Goal: Transaction & Acquisition: Book appointment/travel/reservation

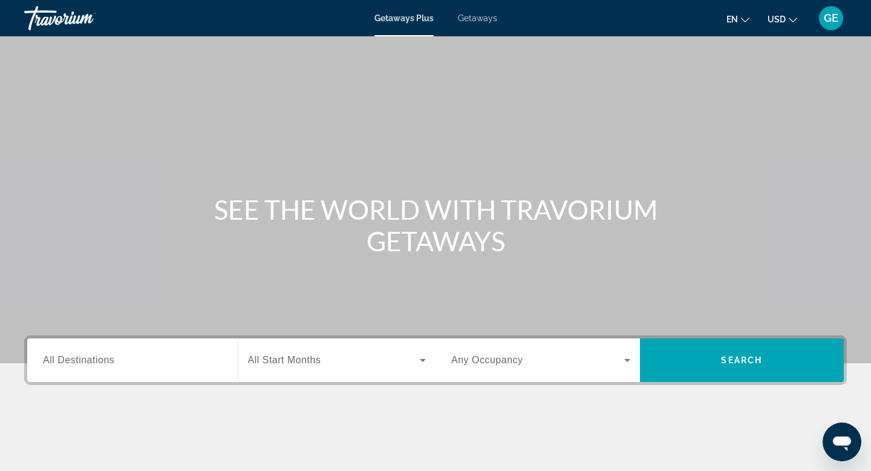
click at [783, 21] on span "USD" at bounding box center [777, 20] width 18 height 10
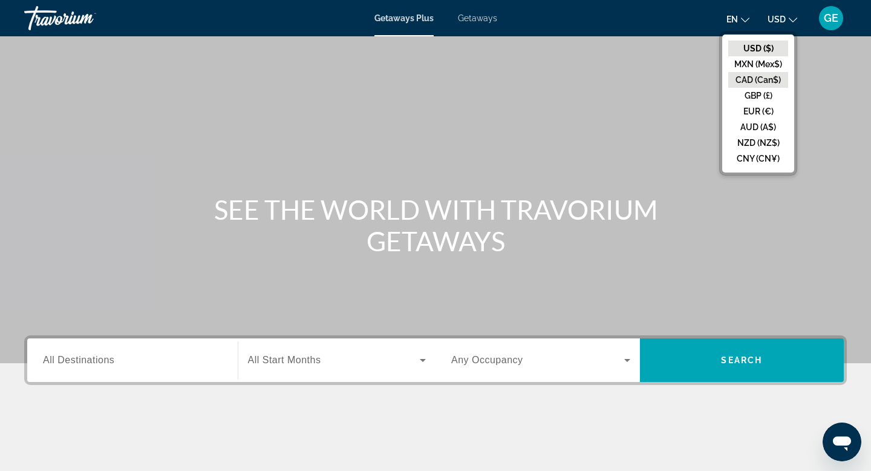
click at [750, 80] on button "CAD (Can$)" at bounding box center [759, 80] width 60 height 16
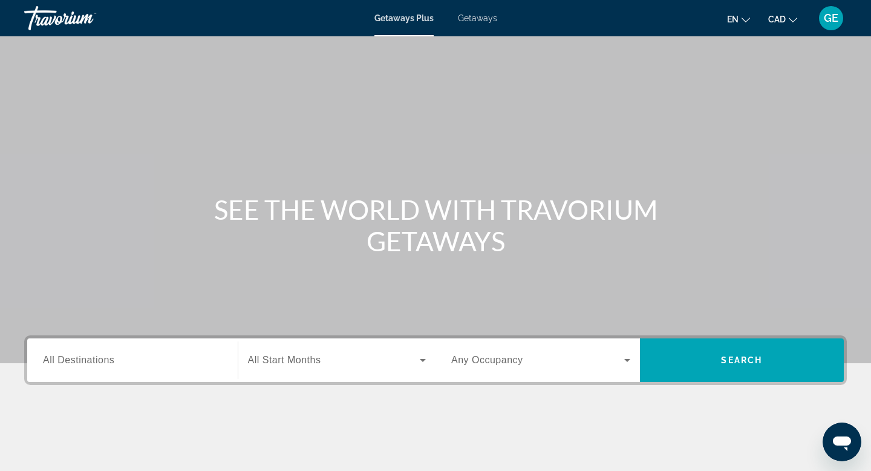
click at [100, 364] on span "All Destinations" at bounding box center [78, 360] width 71 height 10
click at [100, 364] on input "Destination All Destinations" at bounding box center [132, 360] width 179 height 15
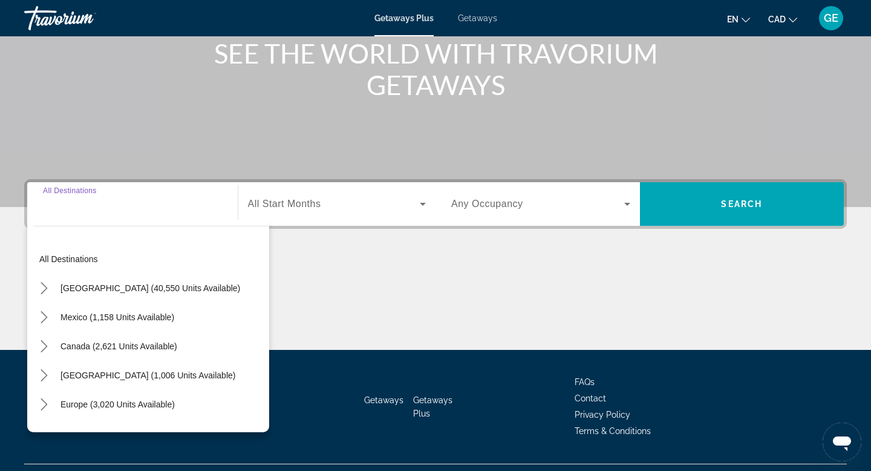
scroll to position [183, 0]
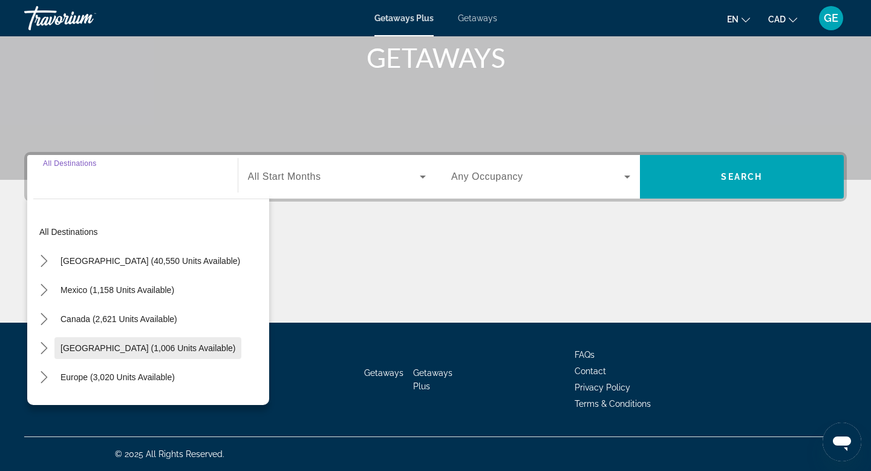
click at [105, 351] on span "[GEOGRAPHIC_DATA] (1,006 units available)" at bounding box center [148, 348] width 175 height 10
type input "**********"
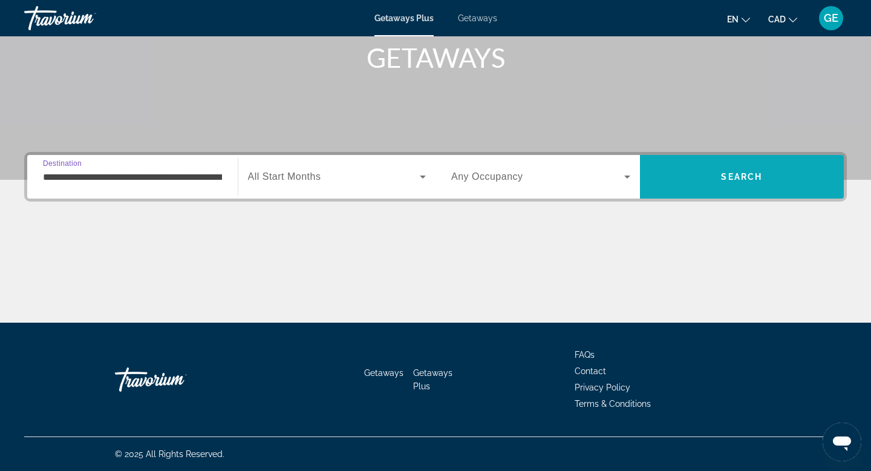
click at [768, 179] on span "Search" at bounding box center [742, 176] width 205 height 29
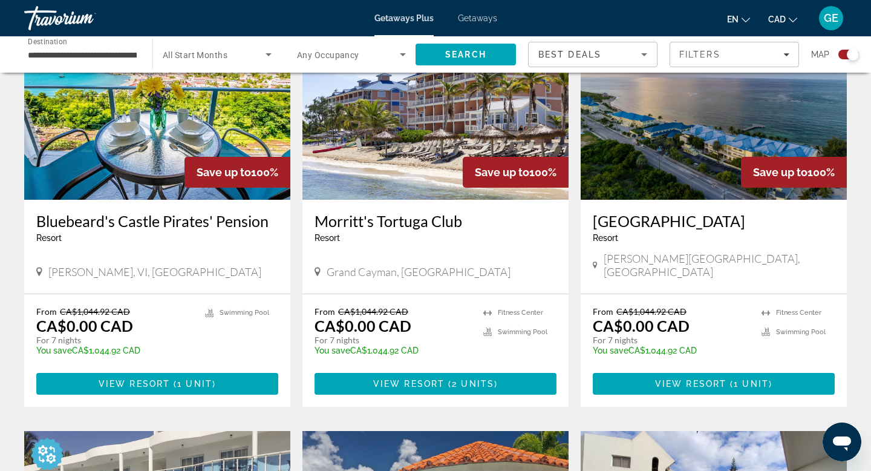
scroll to position [485, 0]
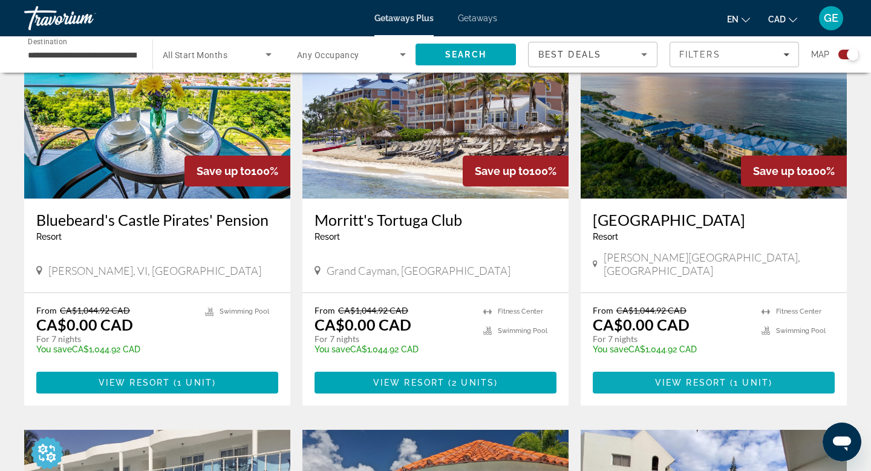
click at [740, 378] on span "1 unit" at bounding box center [751, 383] width 35 height 10
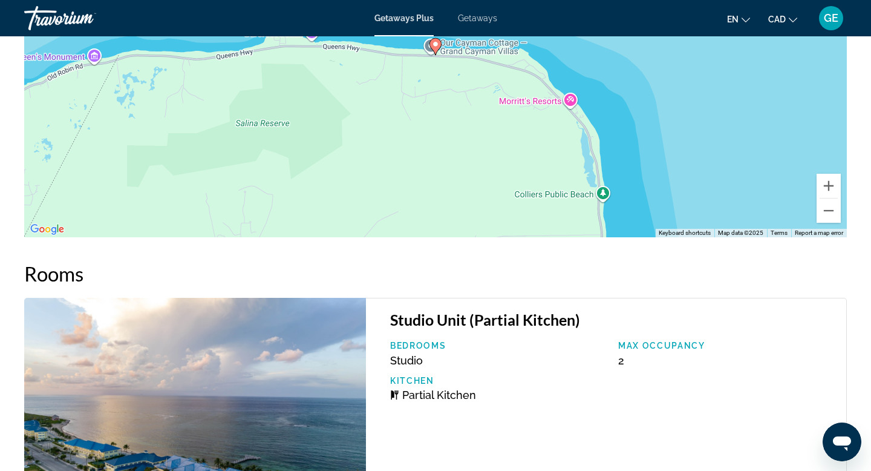
scroll to position [2272, 0]
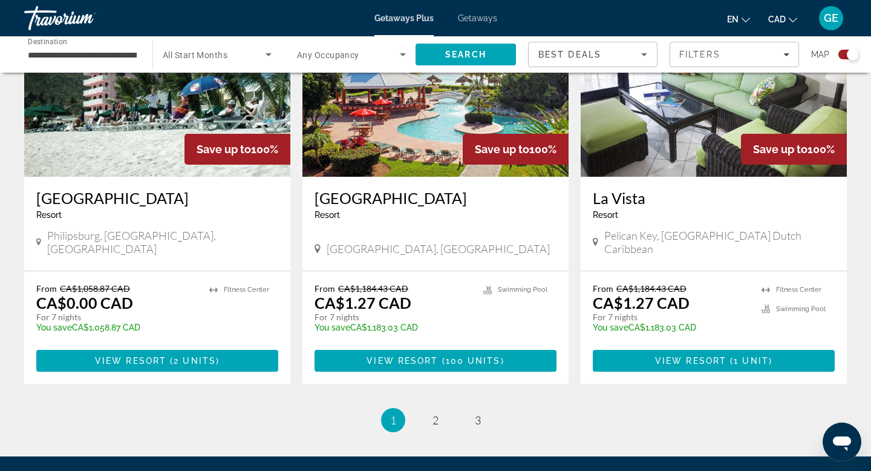
scroll to position [1880, 0]
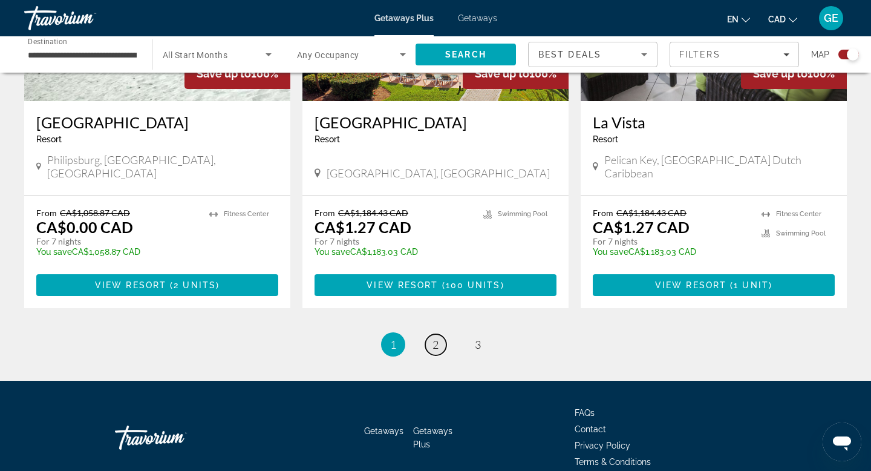
click at [434, 338] on span "2" at bounding box center [436, 344] width 6 height 13
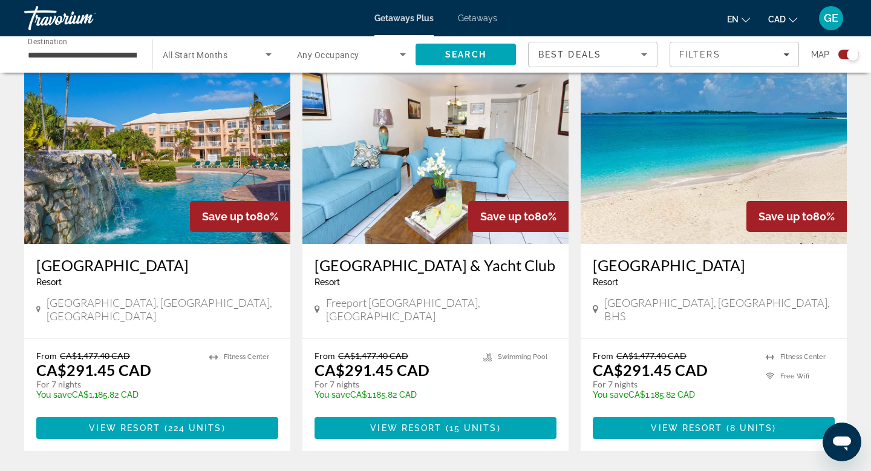
scroll to position [1757, 0]
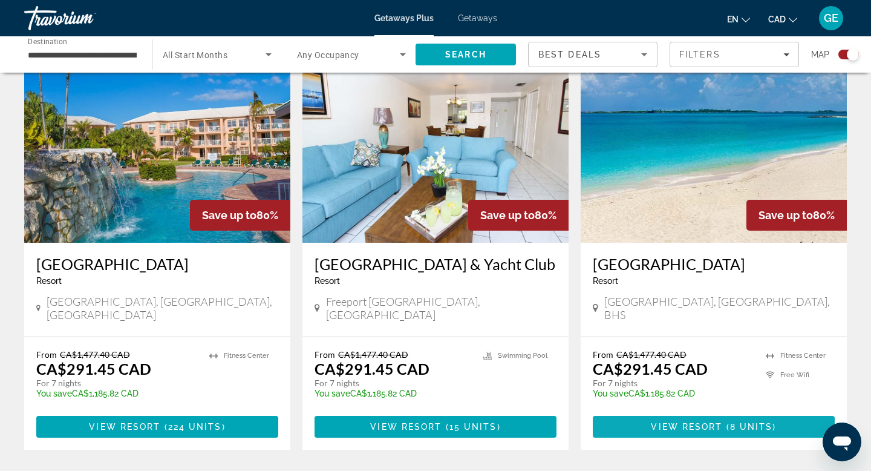
click at [699, 422] on span "View Resort" at bounding box center [686, 427] width 71 height 10
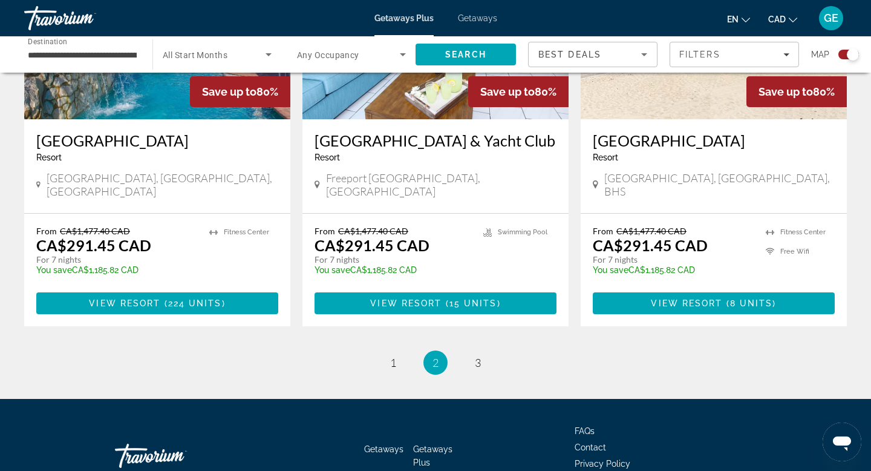
scroll to position [1843, 0]
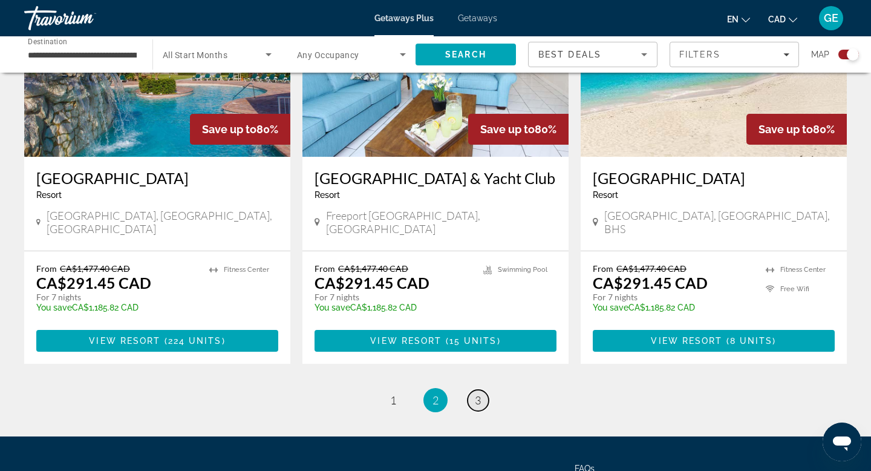
click at [479, 393] on span "3" at bounding box center [478, 399] width 6 height 13
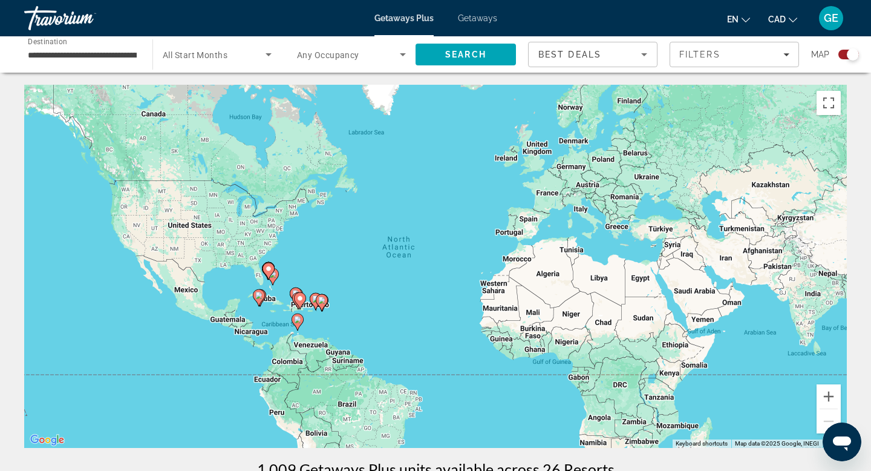
click at [477, 16] on span "Getaways" at bounding box center [477, 18] width 39 height 10
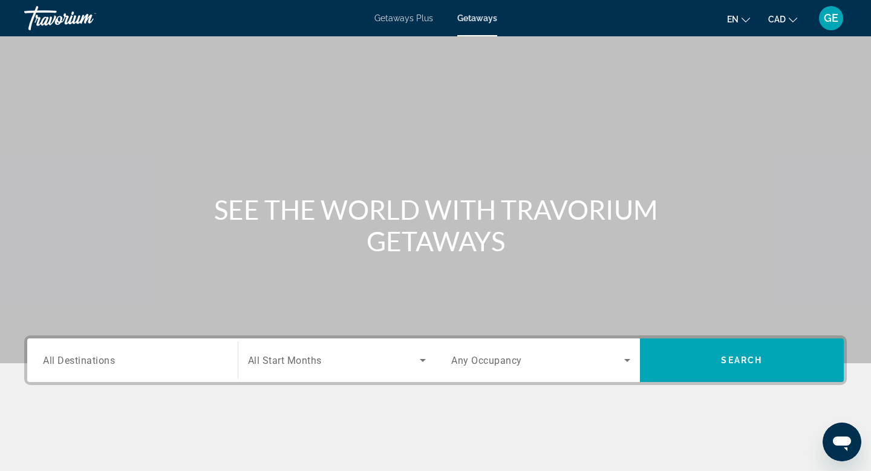
click at [113, 368] on div "Search widget" at bounding box center [132, 360] width 179 height 34
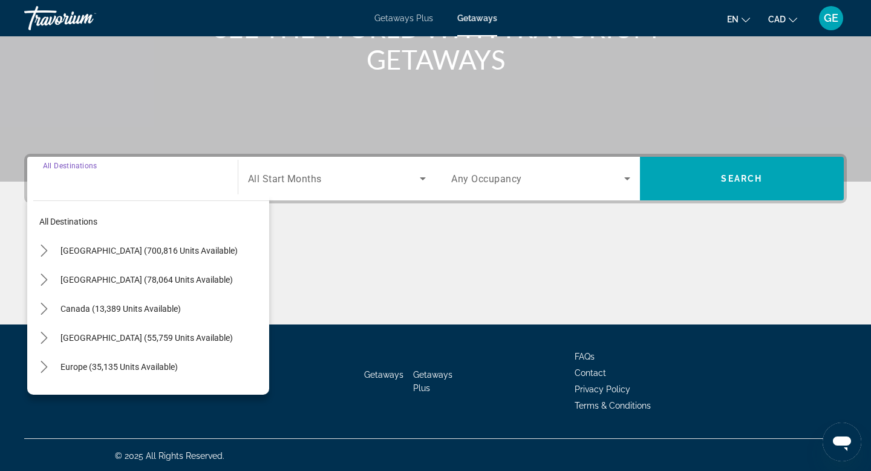
scroll to position [183, 0]
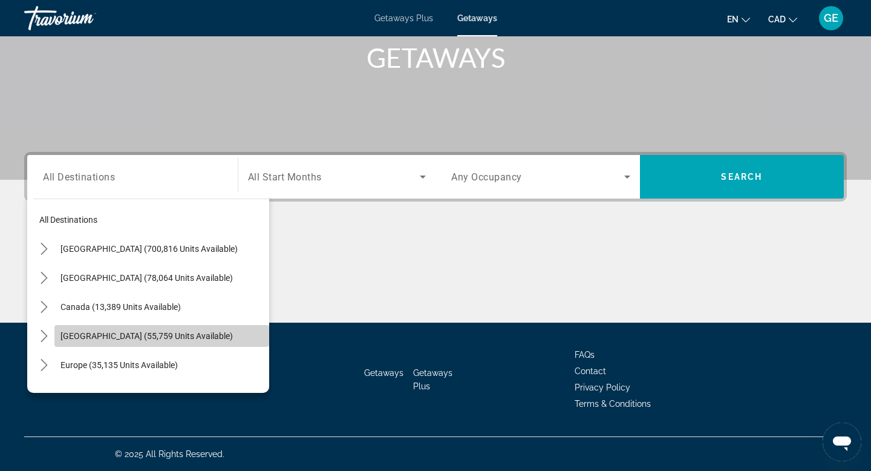
click at [139, 338] on span "[GEOGRAPHIC_DATA] (55,759 units available)" at bounding box center [147, 336] width 172 height 10
type input "**********"
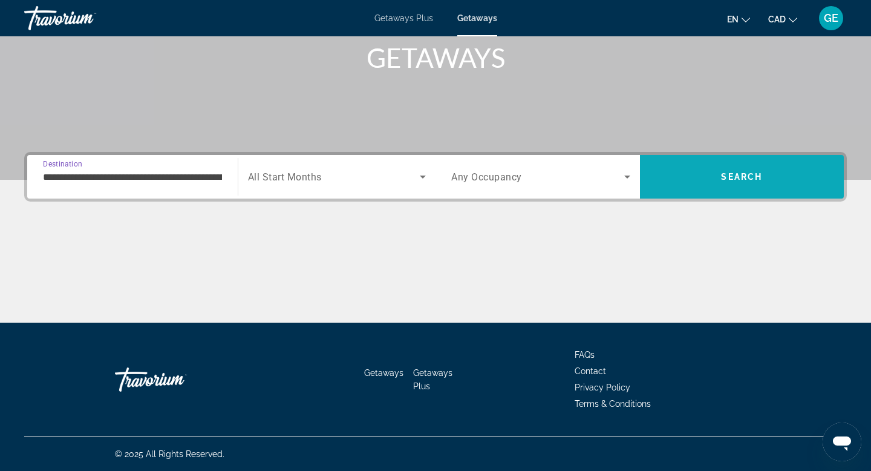
click at [781, 179] on span "Search" at bounding box center [742, 176] width 205 height 29
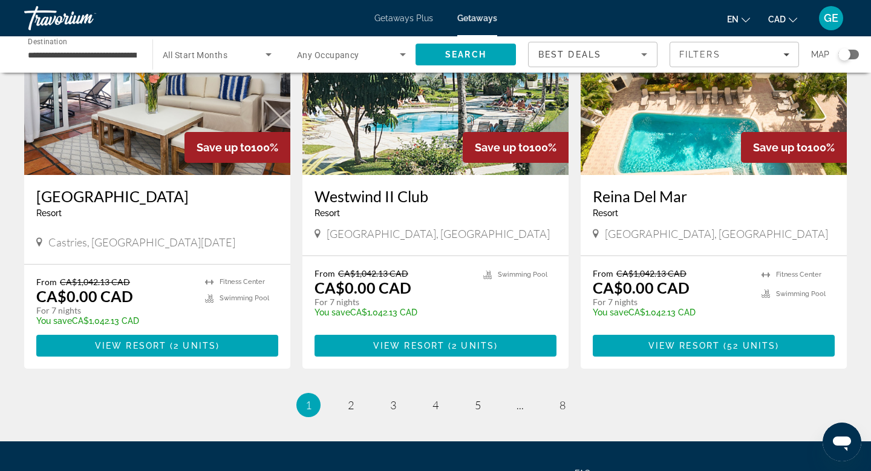
scroll to position [1551, 0]
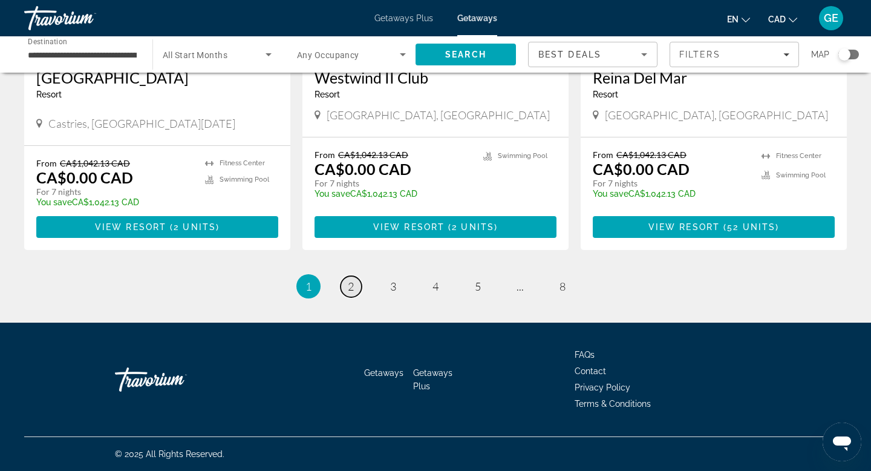
click at [352, 289] on span "2" at bounding box center [351, 286] width 6 height 13
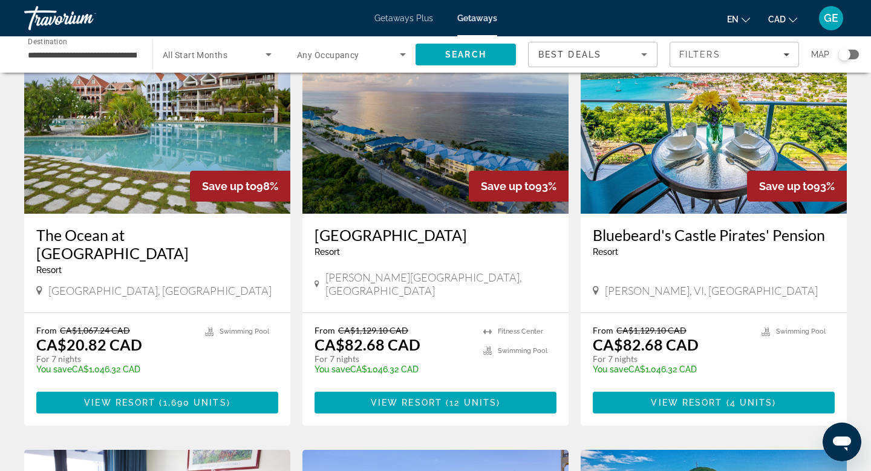
scroll to position [96, 0]
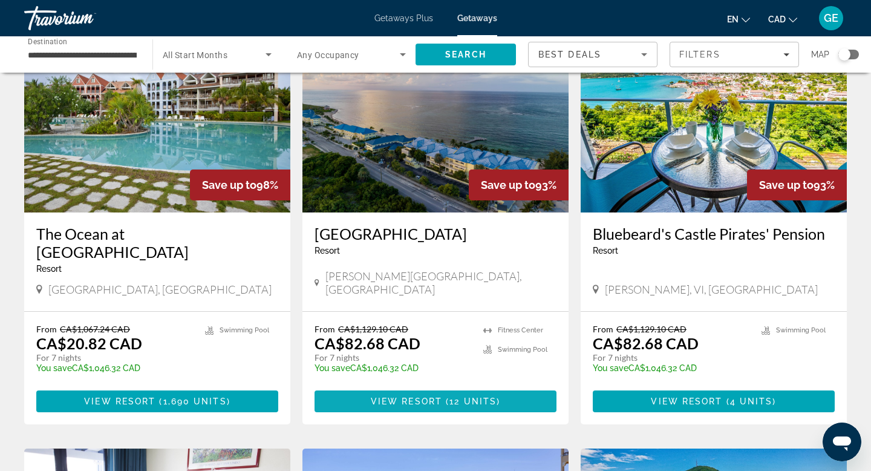
click at [422, 396] on span "View Resort" at bounding box center [406, 401] width 71 height 10
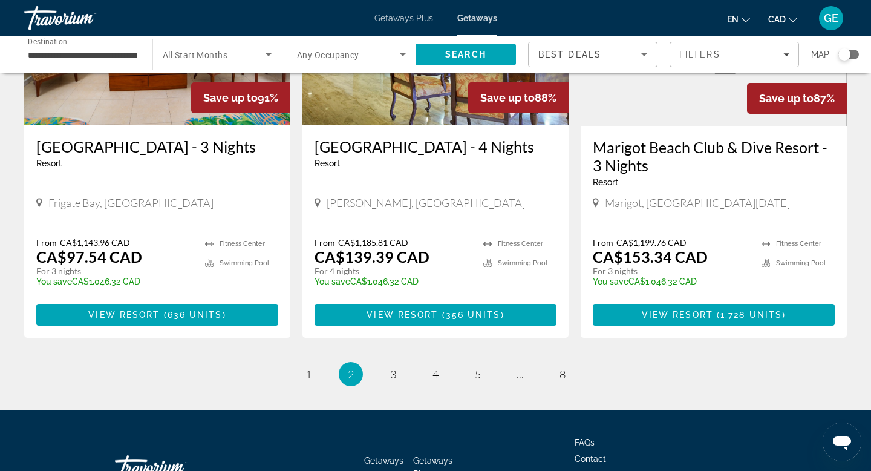
scroll to position [1524, 0]
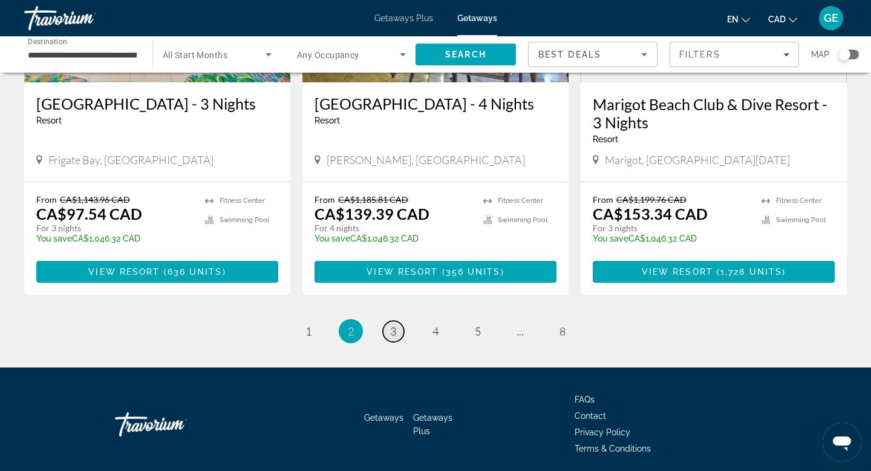
click at [396, 321] on link "page 3" at bounding box center [393, 331] width 21 height 21
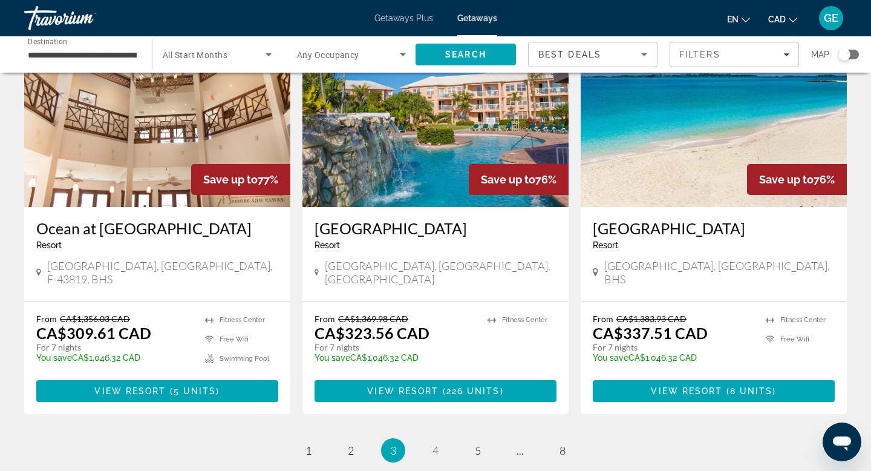
scroll to position [1387, 0]
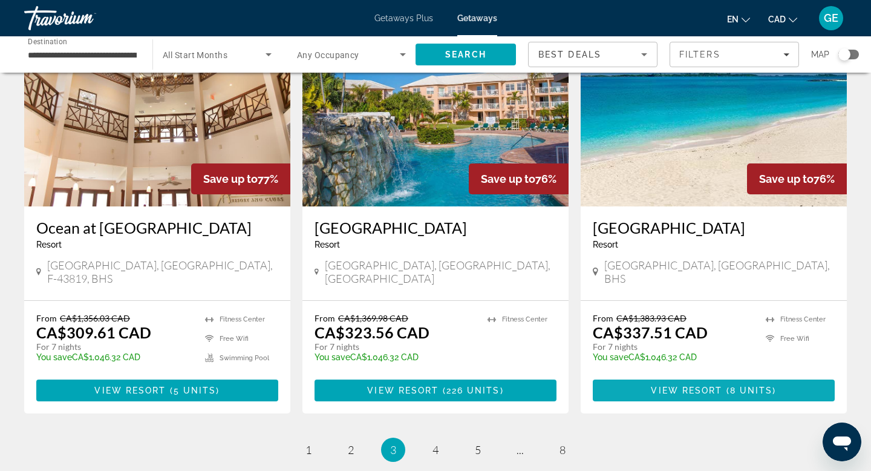
click at [693, 386] on span "View Resort" at bounding box center [686, 391] width 71 height 10
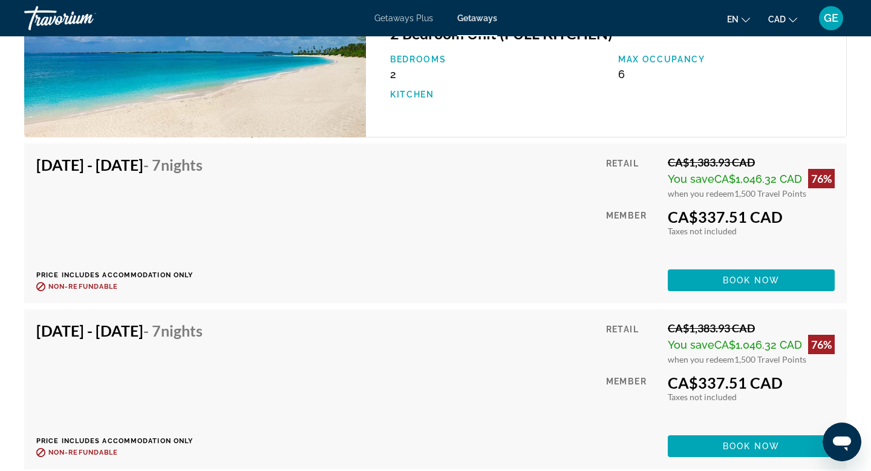
scroll to position [1987, 0]
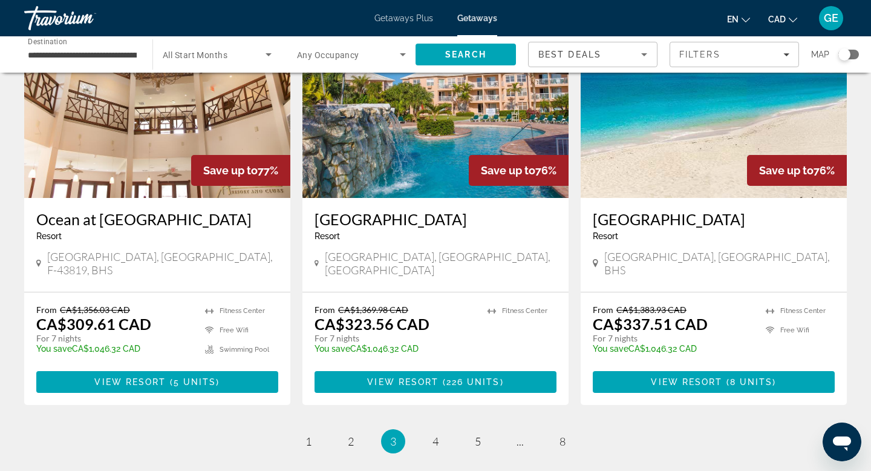
scroll to position [1487, 0]
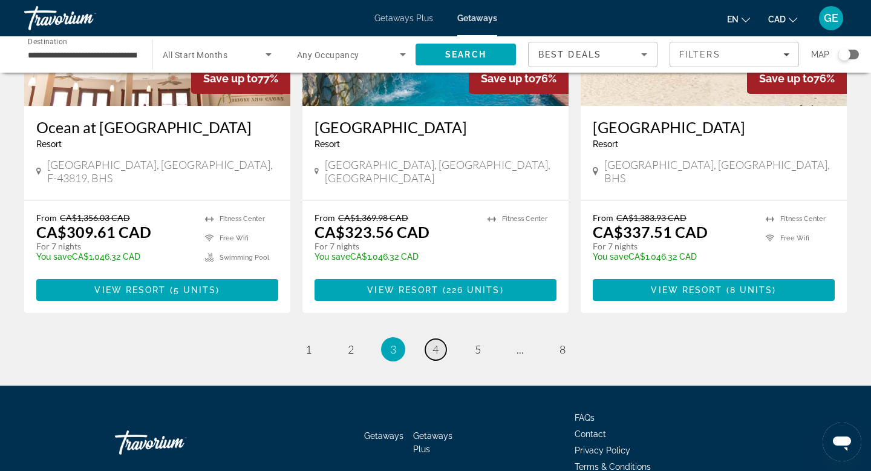
click at [436, 343] on span "4" at bounding box center [436, 349] width 6 height 13
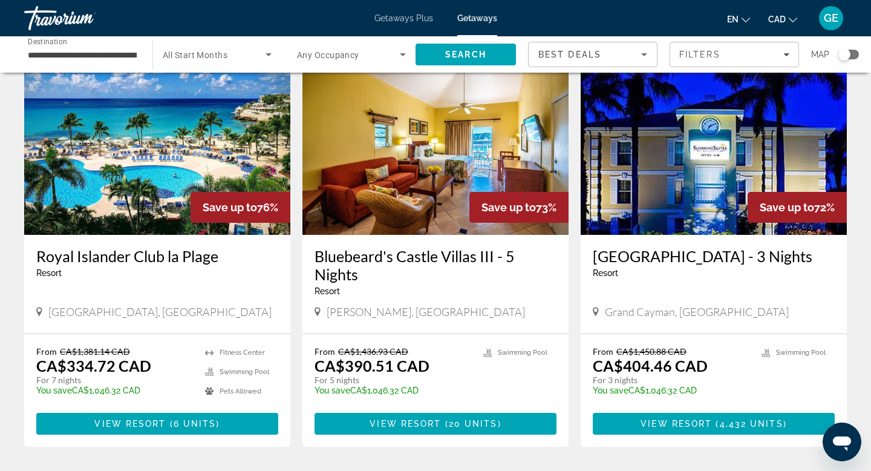
scroll to position [534, 0]
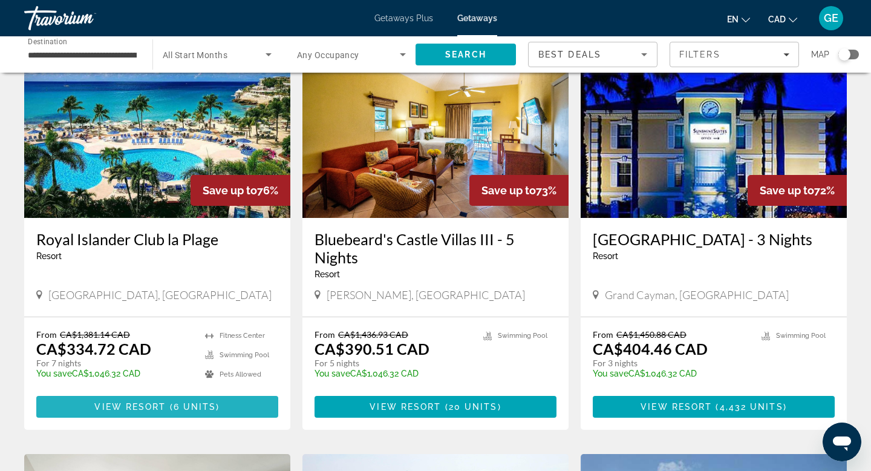
click at [215, 402] on span "( 6 units )" at bounding box center [193, 407] width 54 height 10
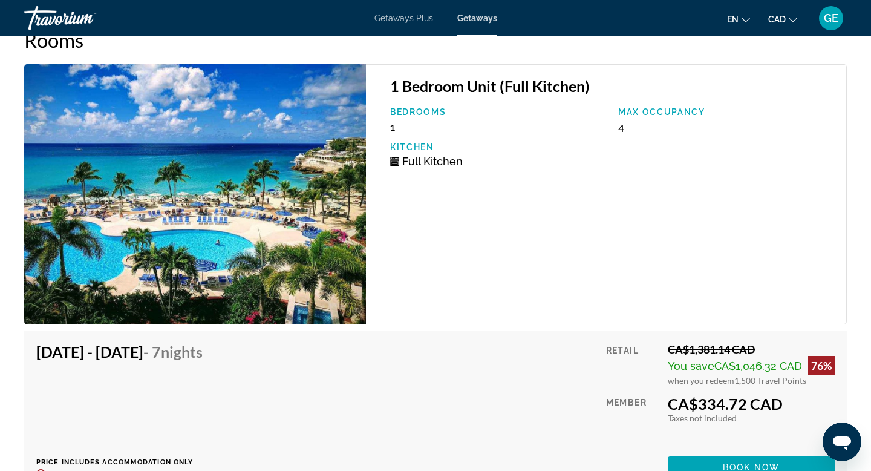
scroll to position [2365, 0]
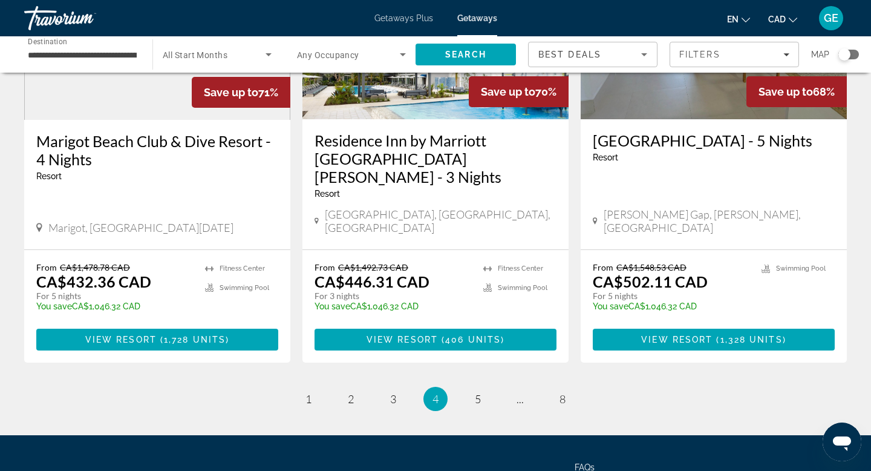
scroll to position [1511, 0]
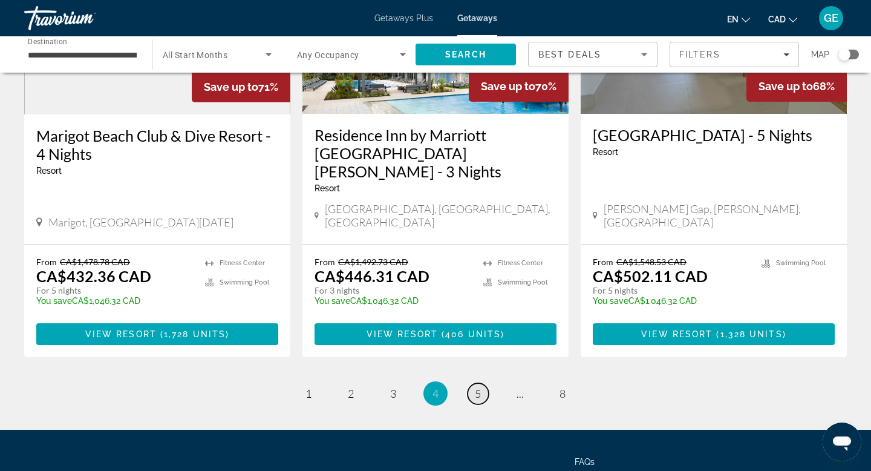
click at [481, 387] on span "5" at bounding box center [478, 393] width 6 height 13
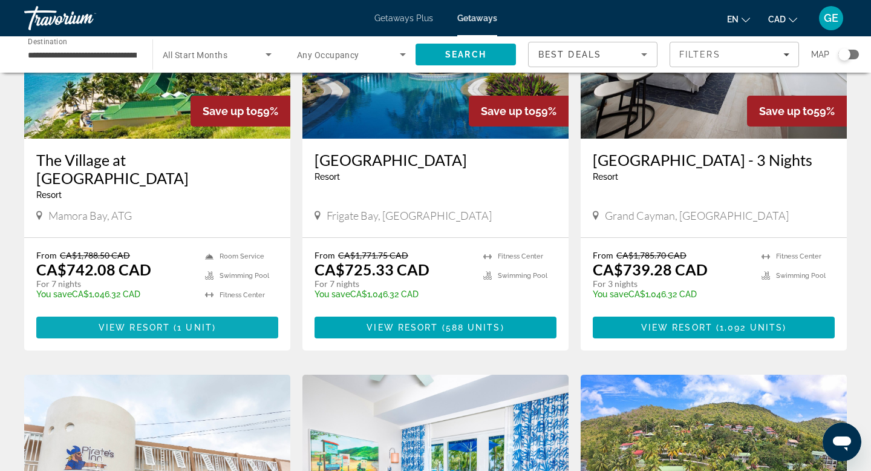
scroll to position [955, 0]
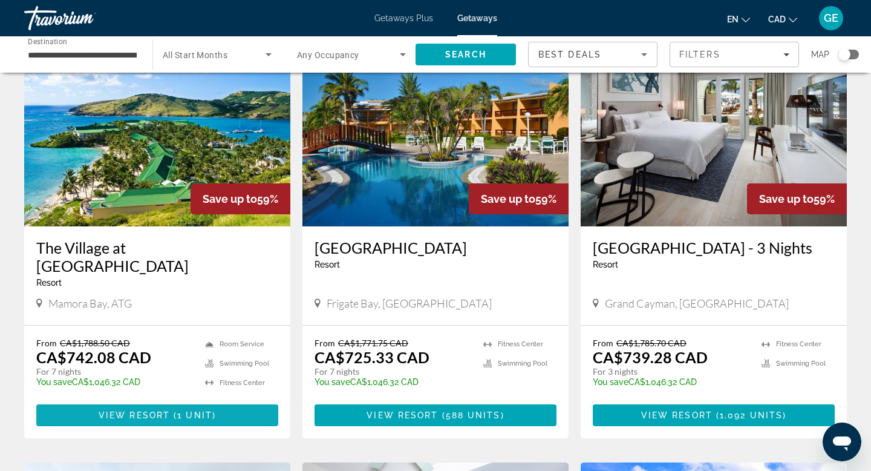
click at [232, 401] on span "Main content" at bounding box center [157, 415] width 242 height 29
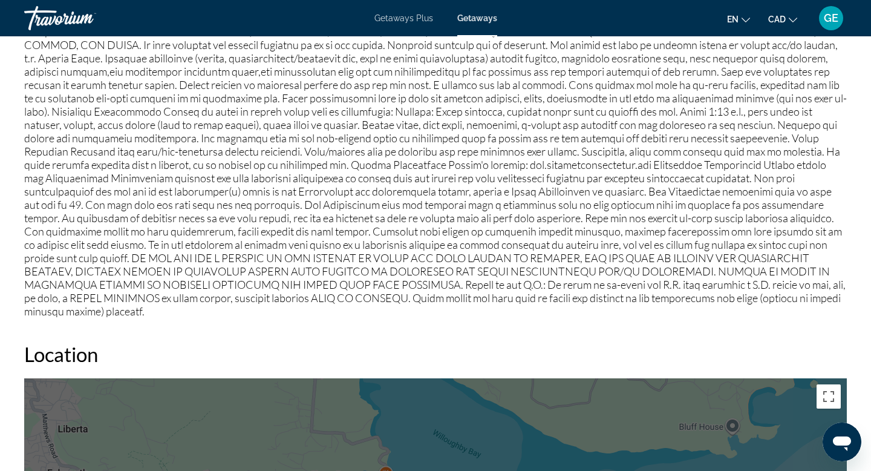
scroll to position [954, 0]
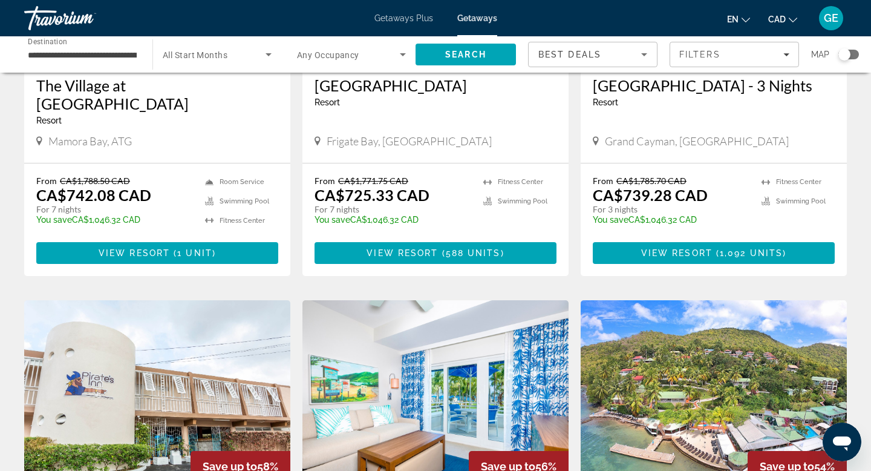
scroll to position [1560, 0]
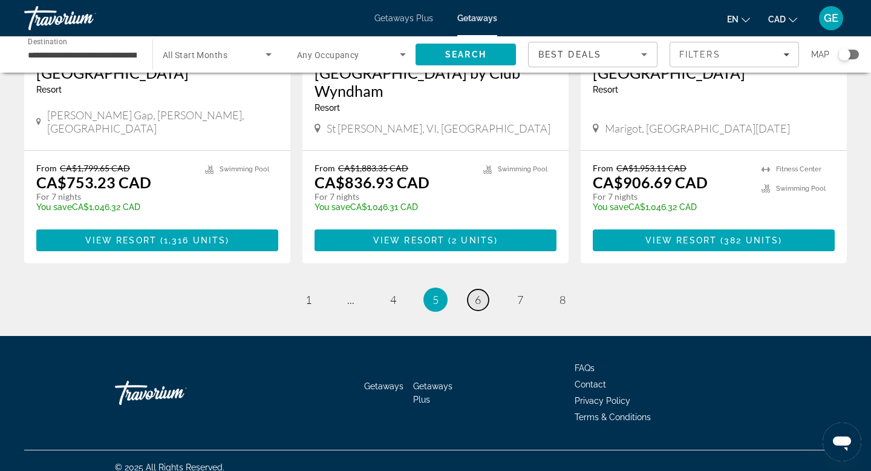
click at [477, 293] on span "6" at bounding box center [478, 299] width 6 height 13
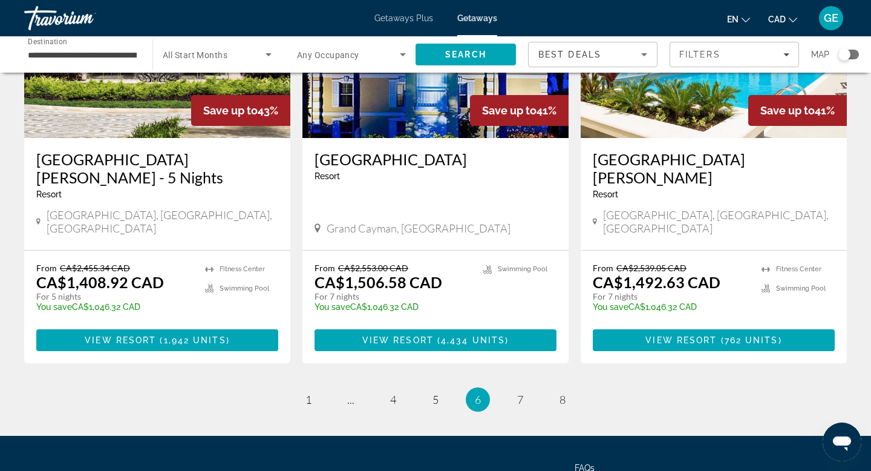
scroll to position [1511, 0]
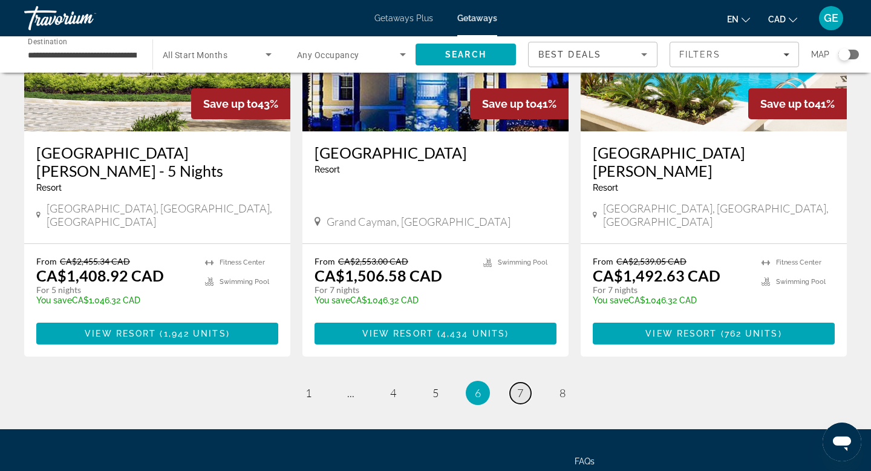
click at [520, 386] on span "7" at bounding box center [520, 392] width 6 height 13
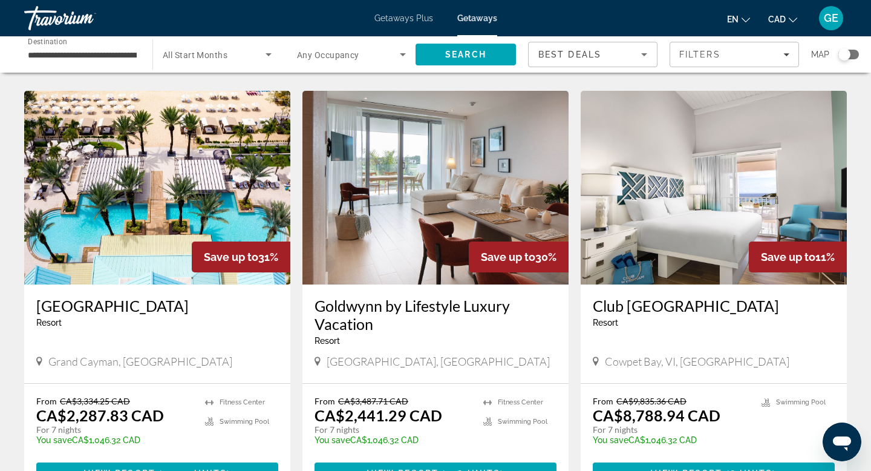
scroll to position [1458, 0]
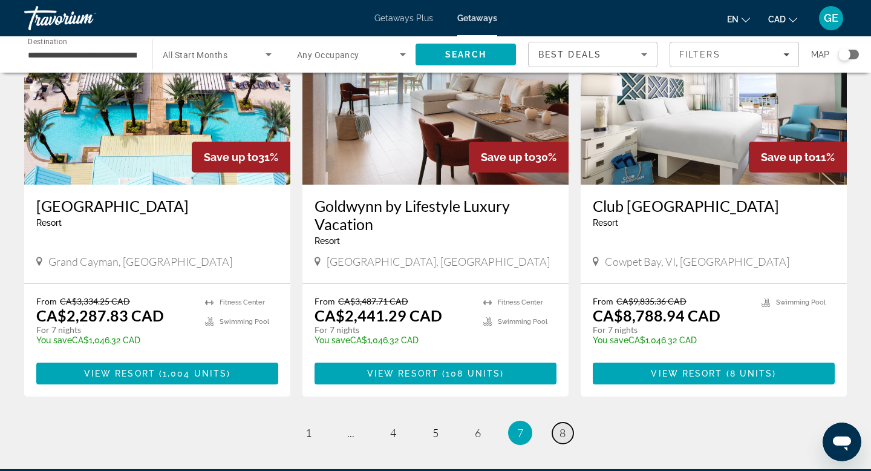
click at [565, 426] on span "8" at bounding box center [563, 432] width 6 height 13
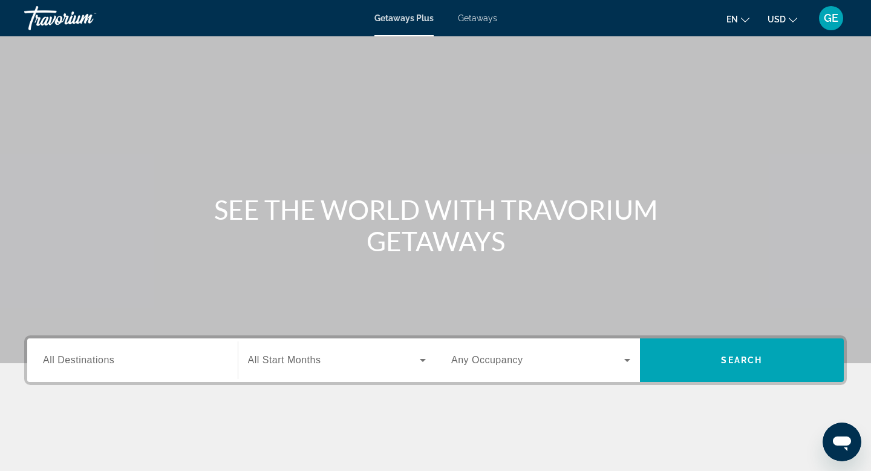
click at [781, 21] on span "USD" at bounding box center [777, 20] width 18 height 10
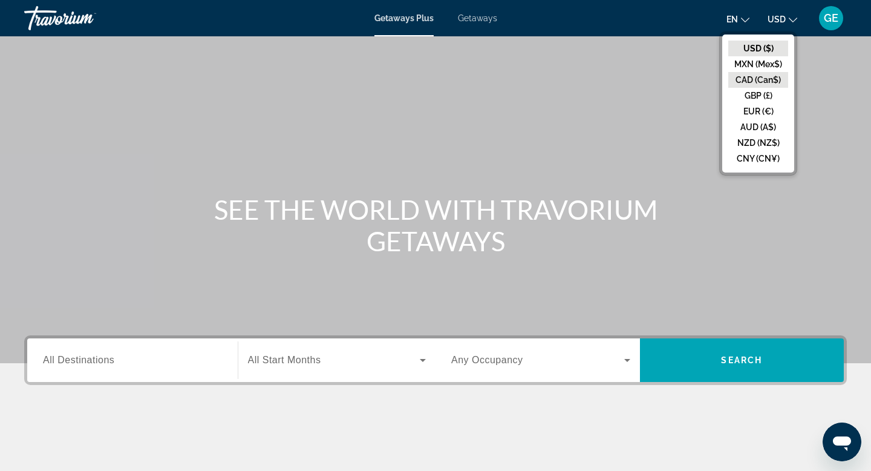
click at [774, 83] on button "CAD (Can$)" at bounding box center [759, 80] width 60 height 16
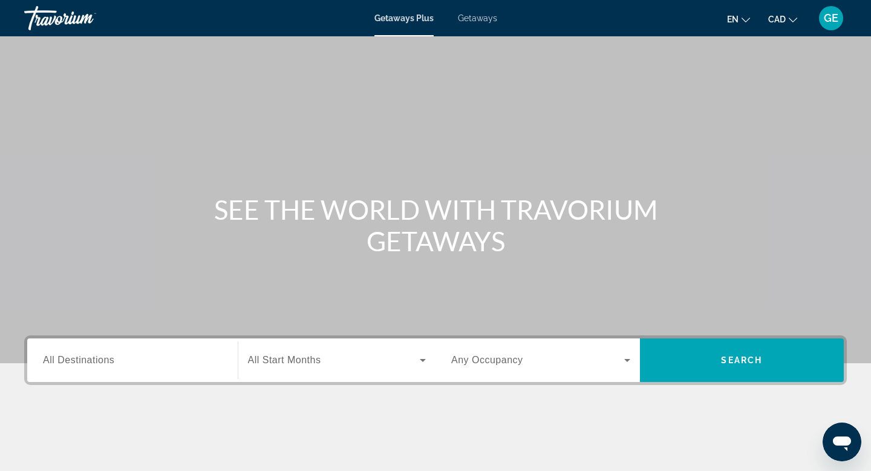
click at [139, 375] on div "Search widget" at bounding box center [132, 360] width 179 height 34
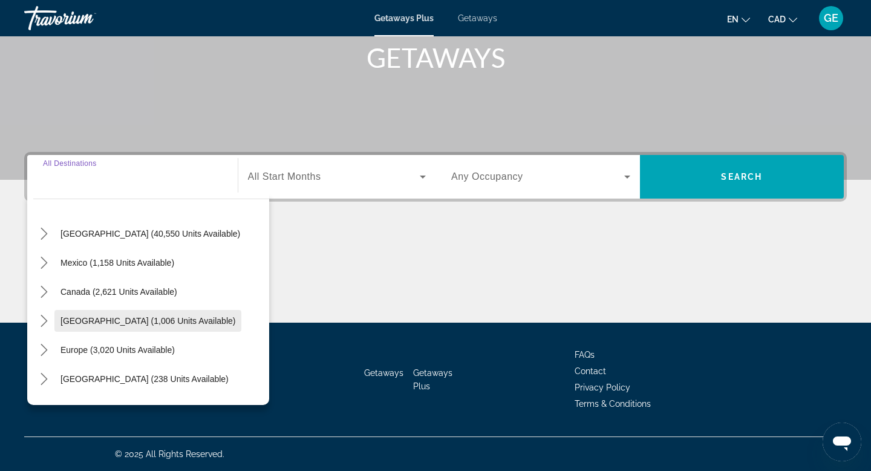
scroll to position [31, 0]
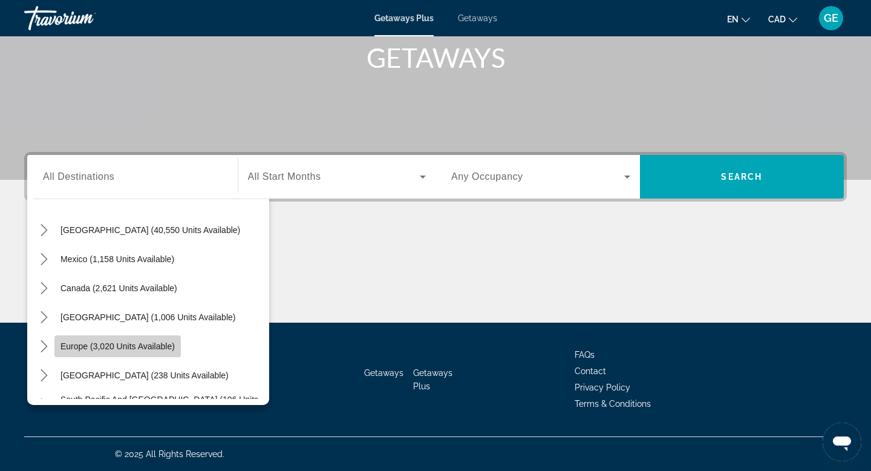
click at [140, 351] on span "Select destination: Europe (3,020 units available)" at bounding box center [117, 346] width 126 height 29
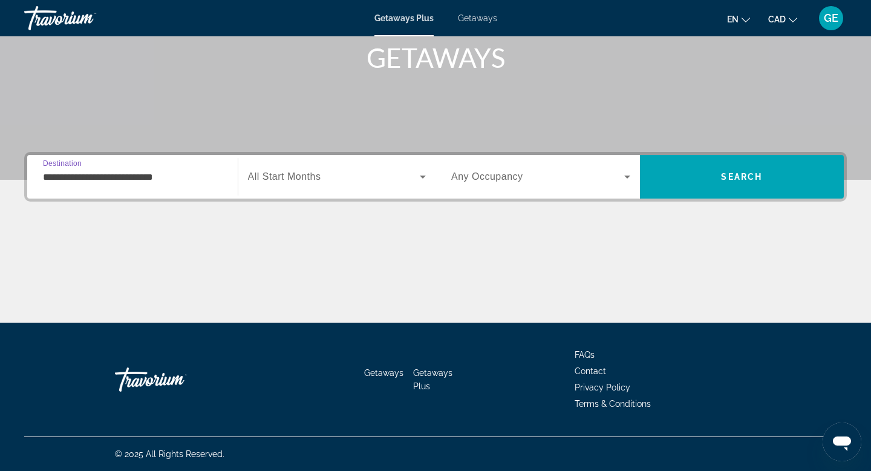
click at [131, 186] on div "**********" at bounding box center [132, 177] width 179 height 34
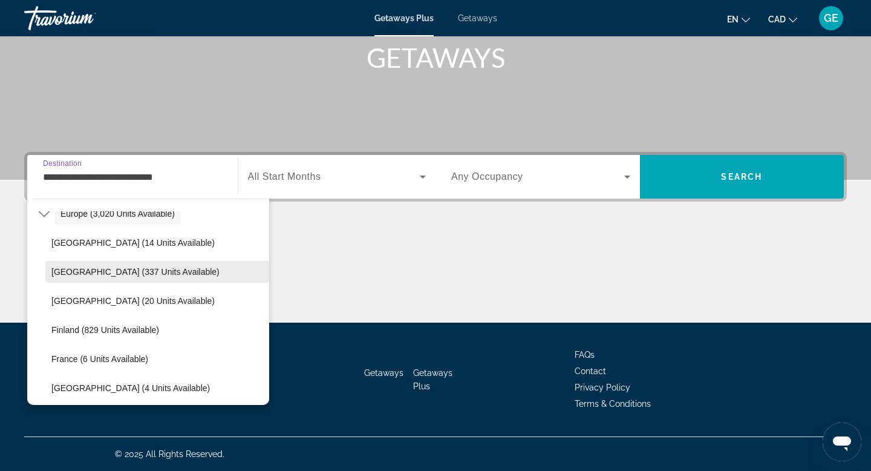
scroll to position [164, 0]
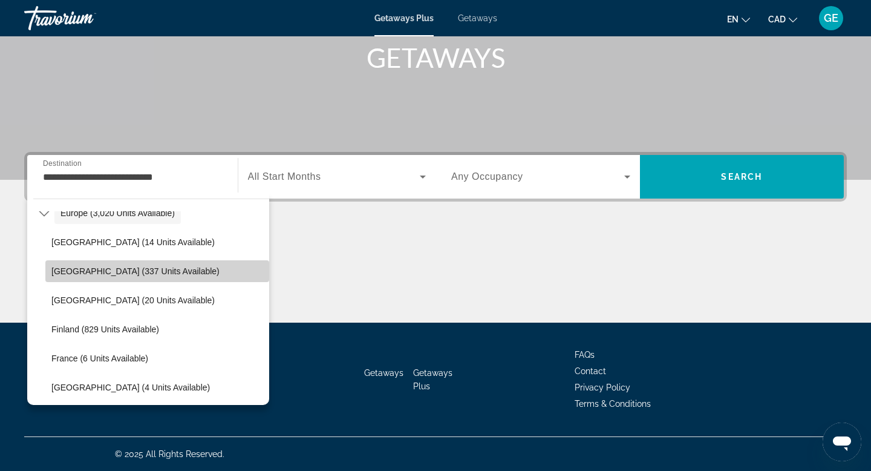
click at [113, 269] on span "Austria (337 units available)" at bounding box center [135, 271] width 168 height 10
type input "**********"
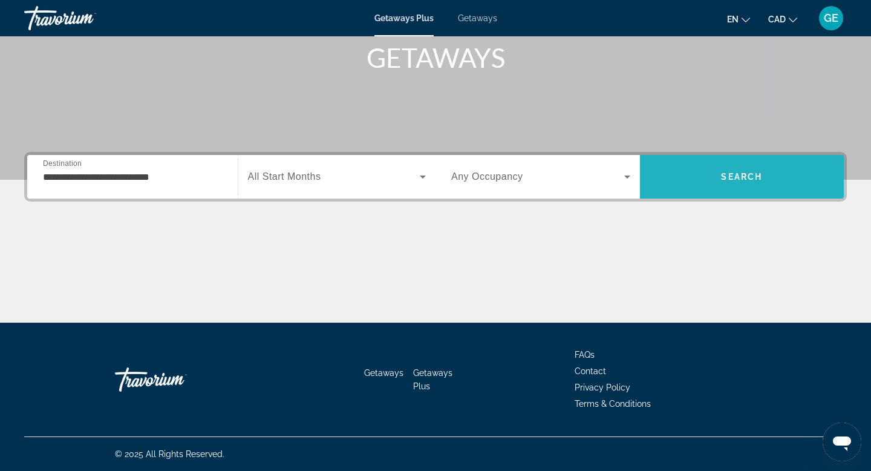
click at [784, 183] on span "Search" at bounding box center [742, 176] width 205 height 29
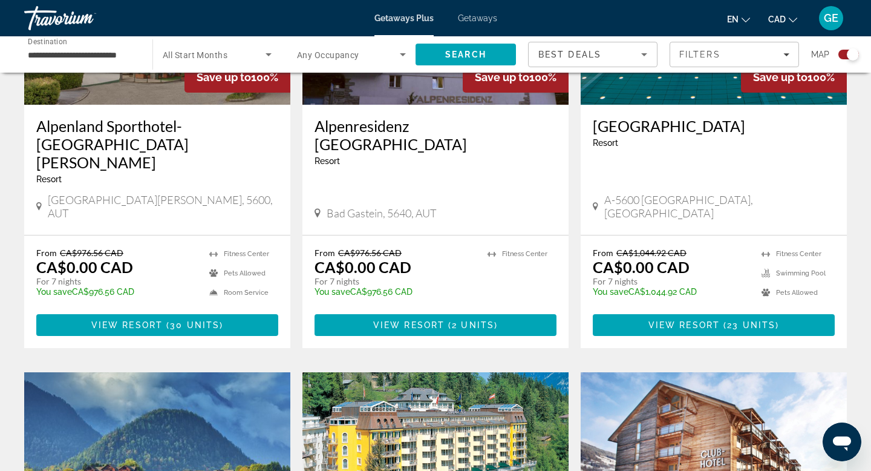
scroll to position [602, 0]
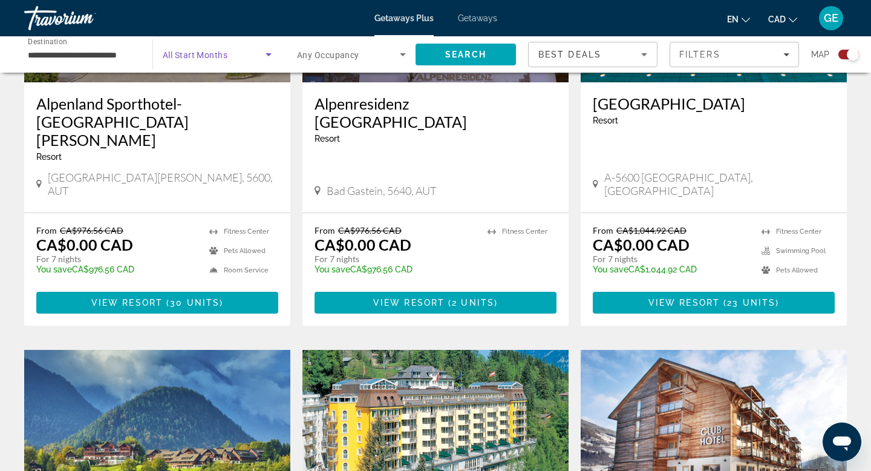
click at [252, 61] on span "Search widget" at bounding box center [214, 54] width 103 height 15
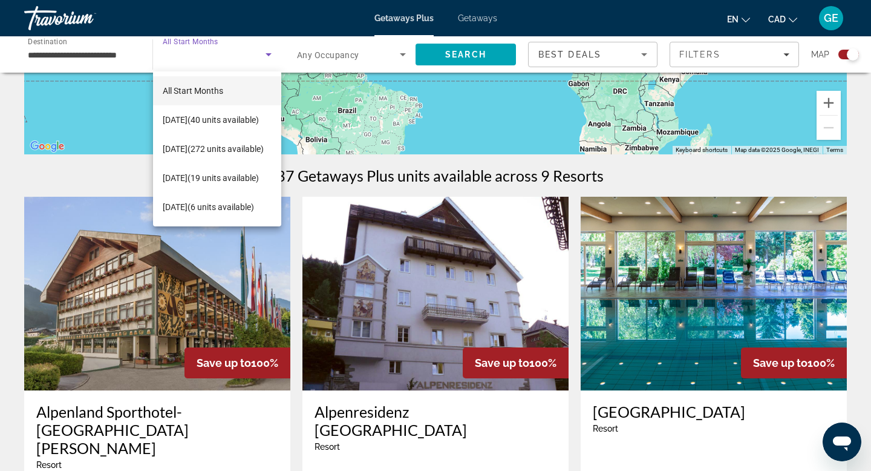
scroll to position [303, 0]
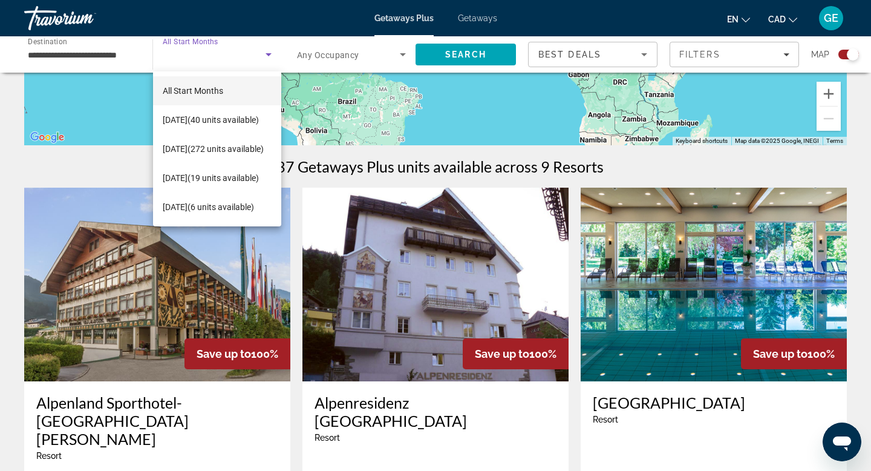
click at [675, 156] on div at bounding box center [435, 235] width 871 height 471
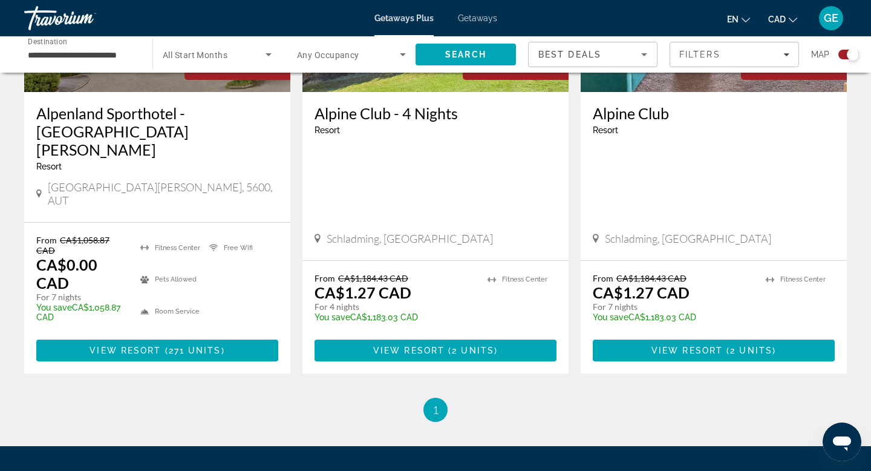
scroll to position [1515, 0]
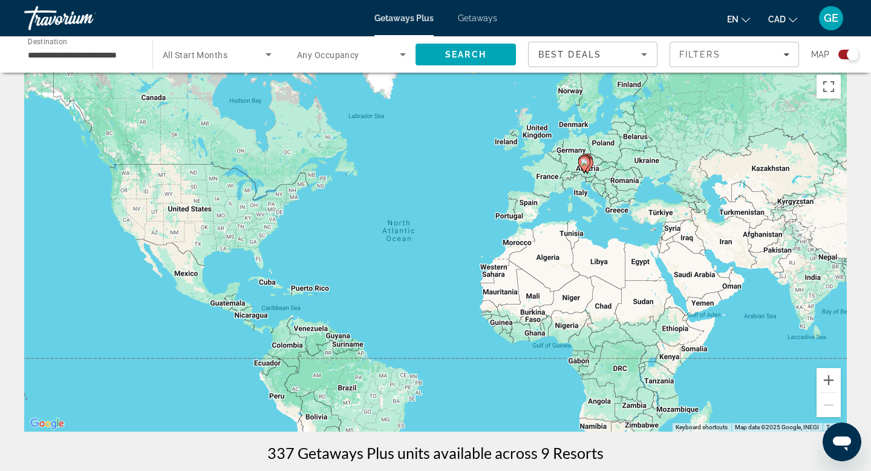
scroll to position [0, 0]
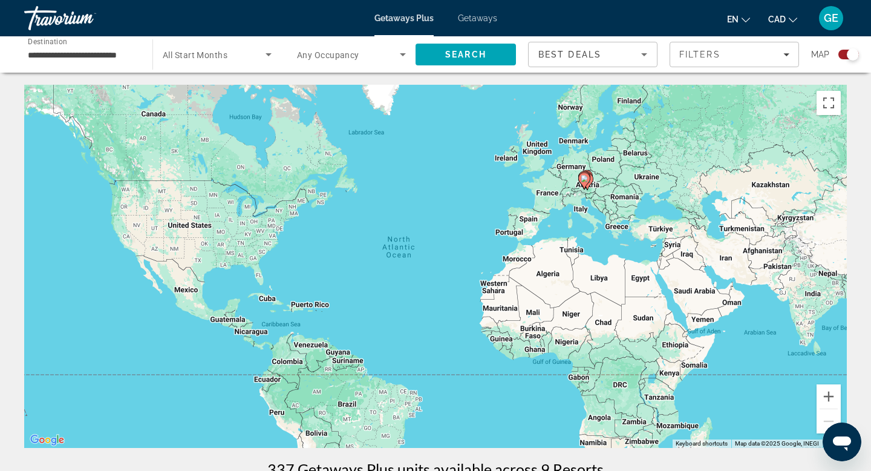
click at [113, 61] on input "**********" at bounding box center [82, 55] width 109 height 15
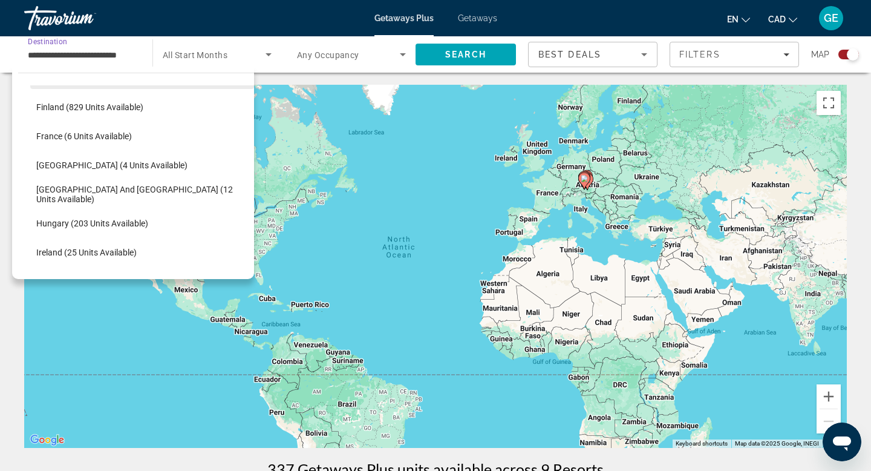
scroll to position [263, 0]
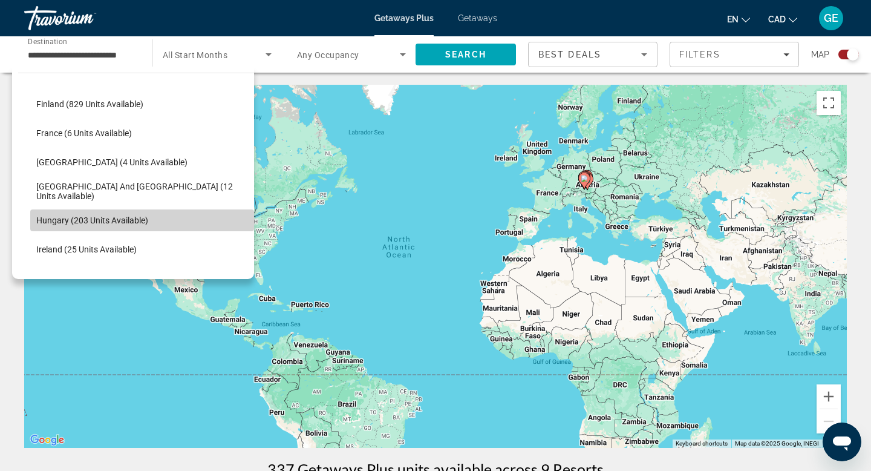
click at [117, 219] on span "Hungary (203 units available)" at bounding box center [92, 220] width 112 height 10
type input "**********"
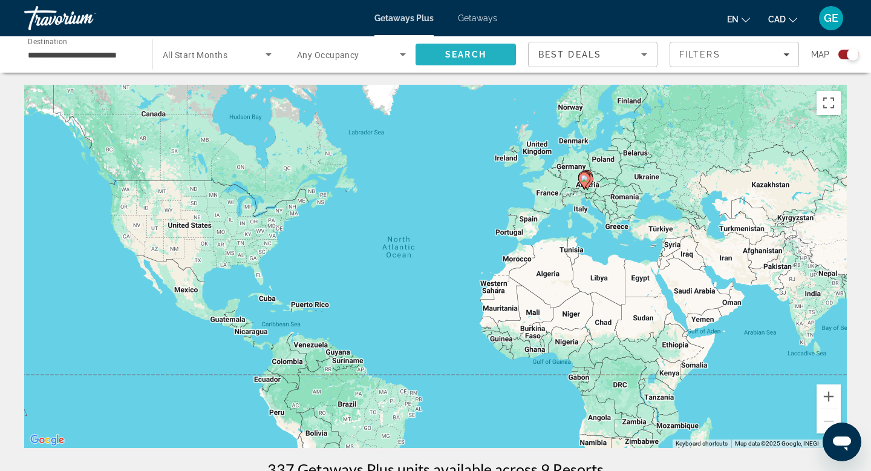
click at [471, 57] on span "Search" at bounding box center [465, 55] width 41 height 10
click at [487, 16] on span "Getaways" at bounding box center [477, 18] width 39 height 10
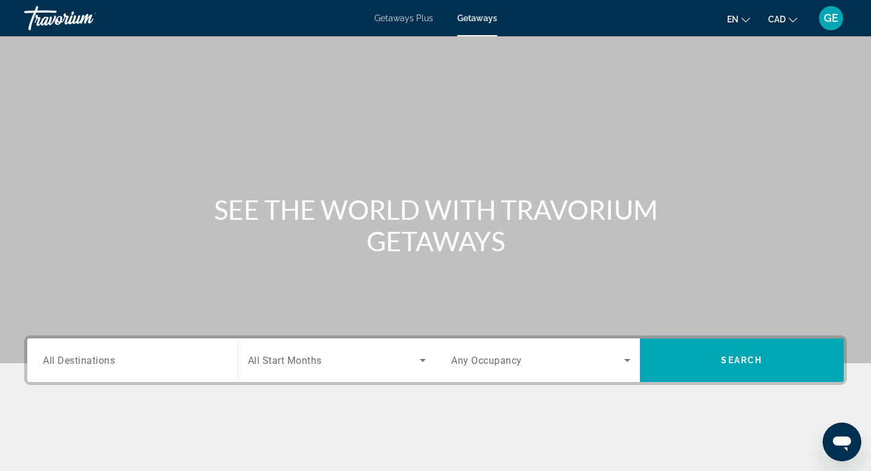
click at [177, 362] on input "Destination All Destinations" at bounding box center [132, 360] width 179 height 15
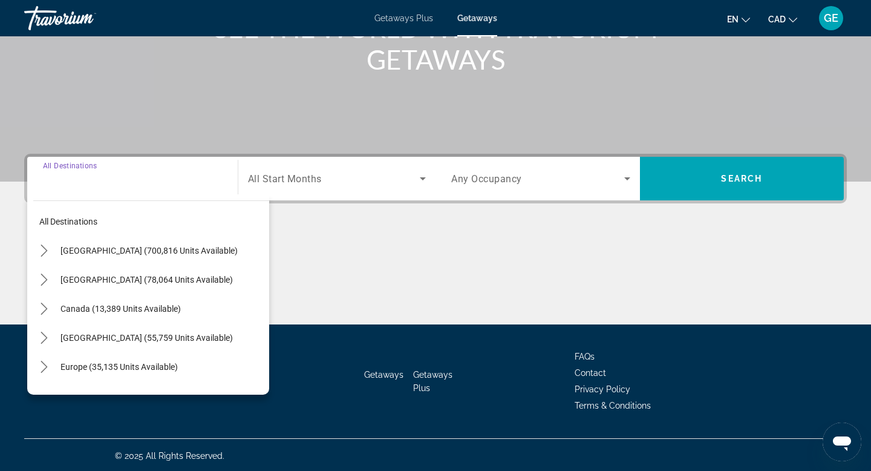
scroll to position [183, 0]
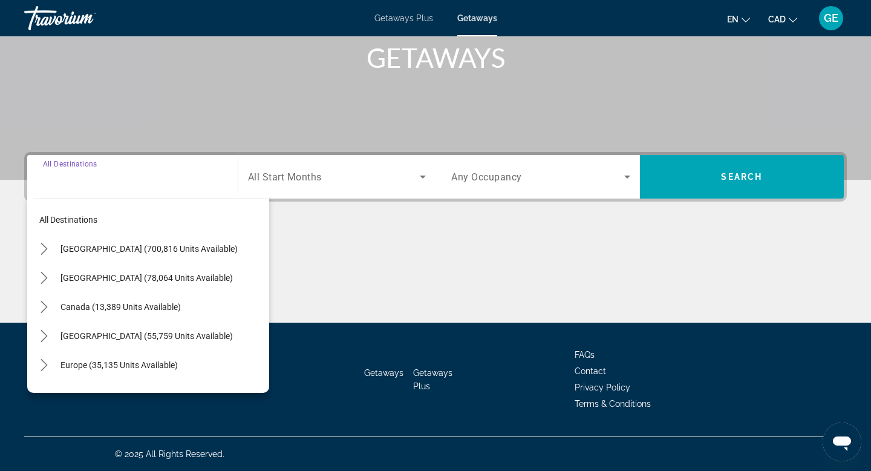
click at [177, 362] on span "Europe (35,135 units available)" at bounding box center [119, 365] width 117 height 10
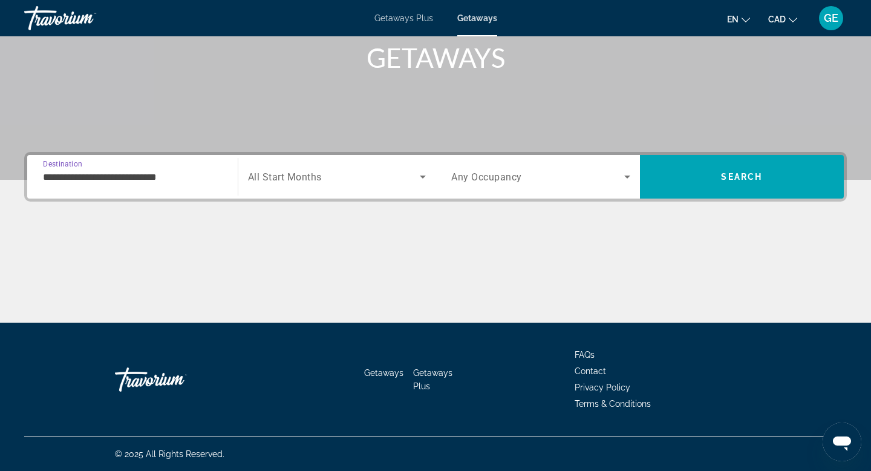
click at [144, 176] on input "**********" at bounding box center [132, 177] width 179 height 15
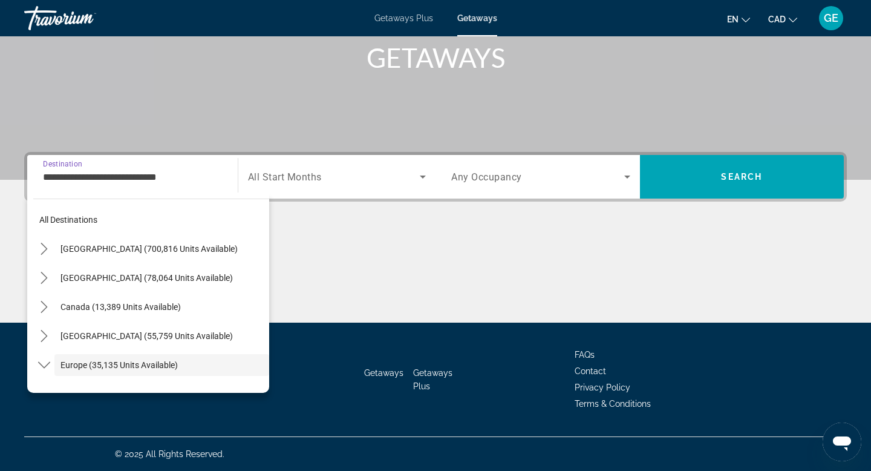
scroll to position [72, 0]
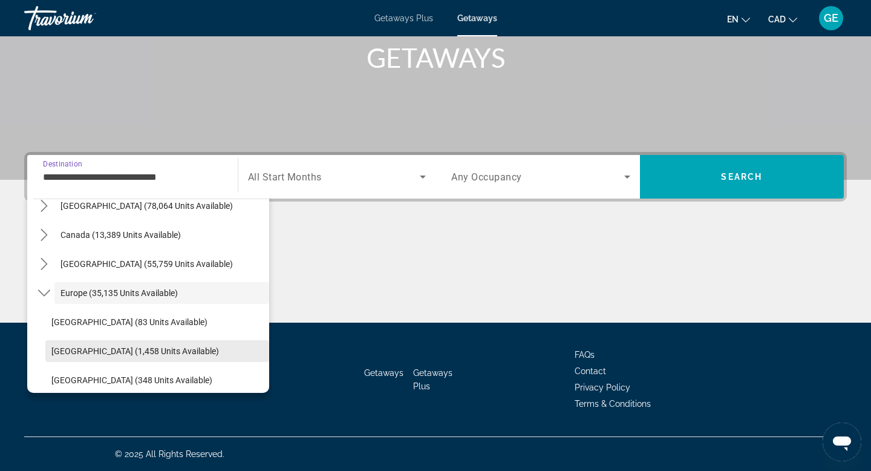
click at [115, 350] on span "Austria (1,458 units available)" at bounding box center [135, 351] width 168 height 10
type input "**********"
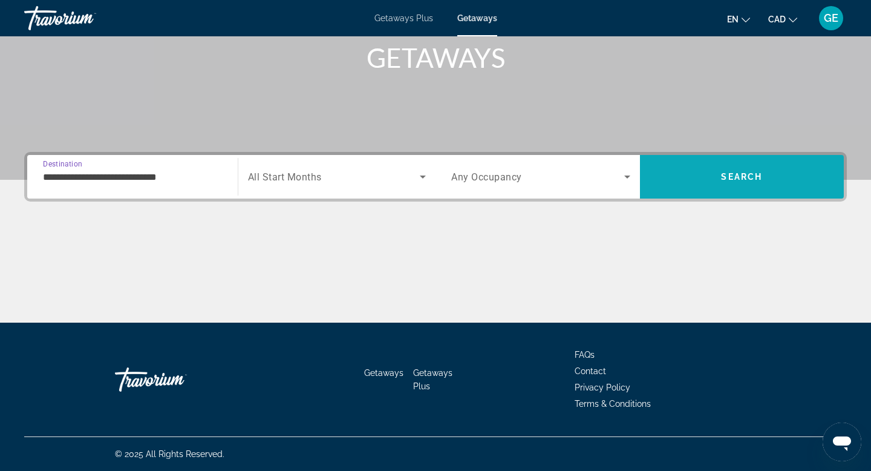
click at [733, 175] on span "Search" at bounding box center [741, 177] width 41 height 10
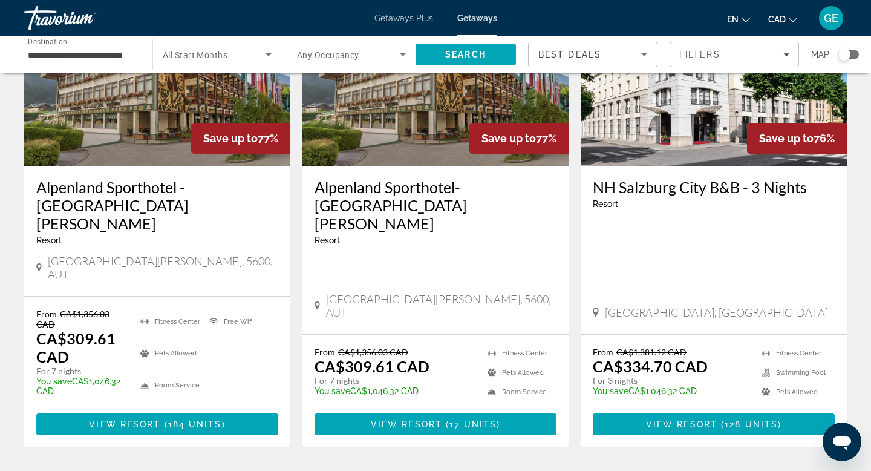
scroll to position [1452, 0]
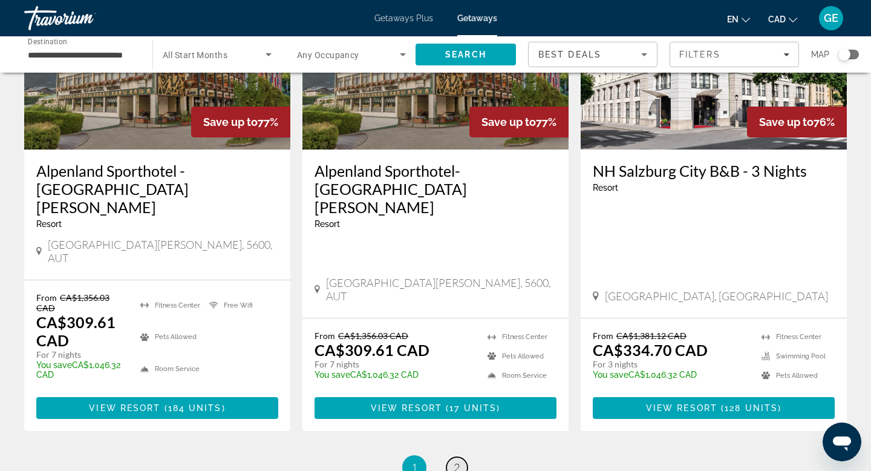
click at [456, 461] on span "2" at bounding box center [457, 467] width 6 height 13
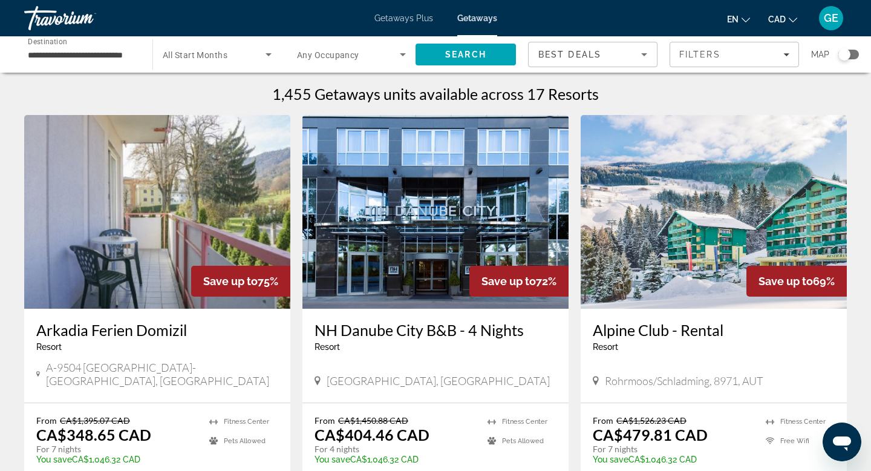
click at [129, 57] on input "**********" at bounding box center [82, 55] width 109 height 15
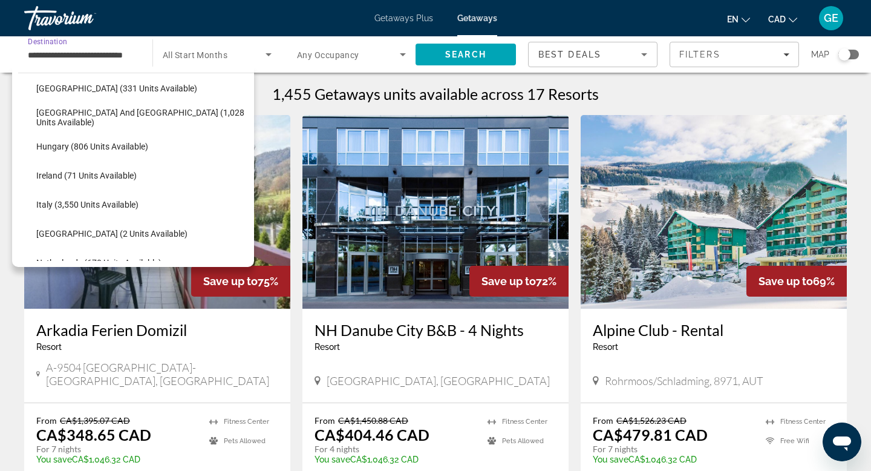
scroll to position [393, 0]
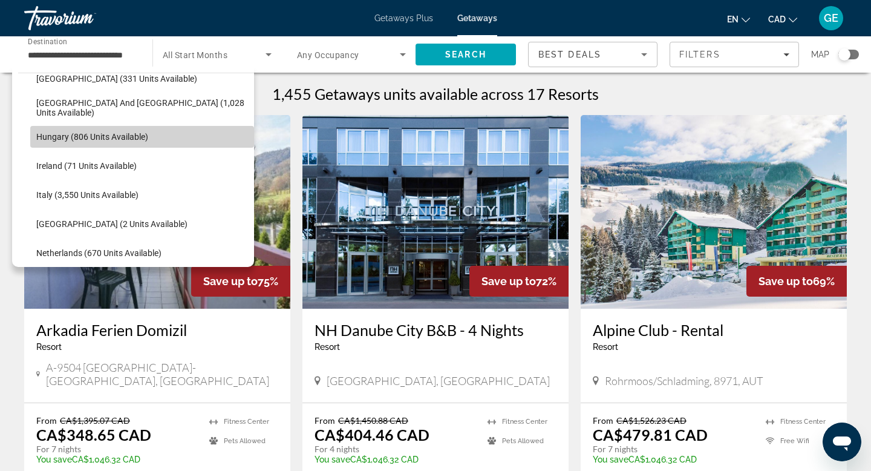
click at [100, 130] on span "Select destination: Hungary (806 units available)" at bounding box center [142, 136] width 224 height 29
type input "**********"
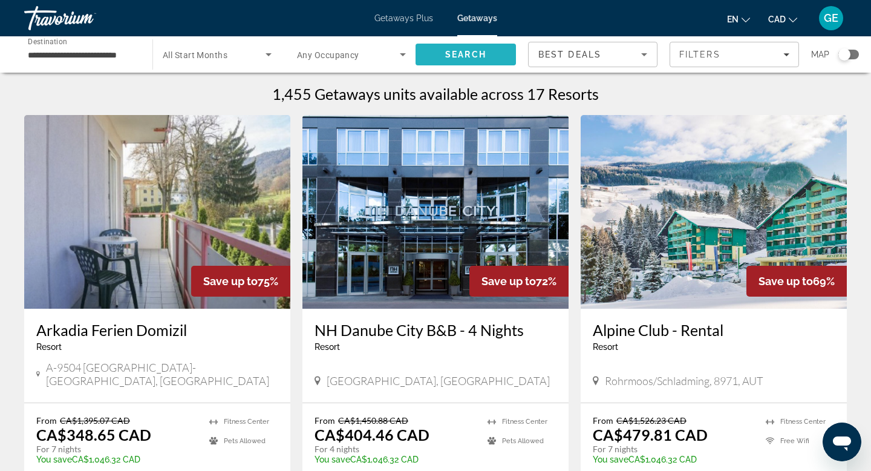
click at [479, 60] on span "Search" at bounding box center [466, 54] width 100 height 29
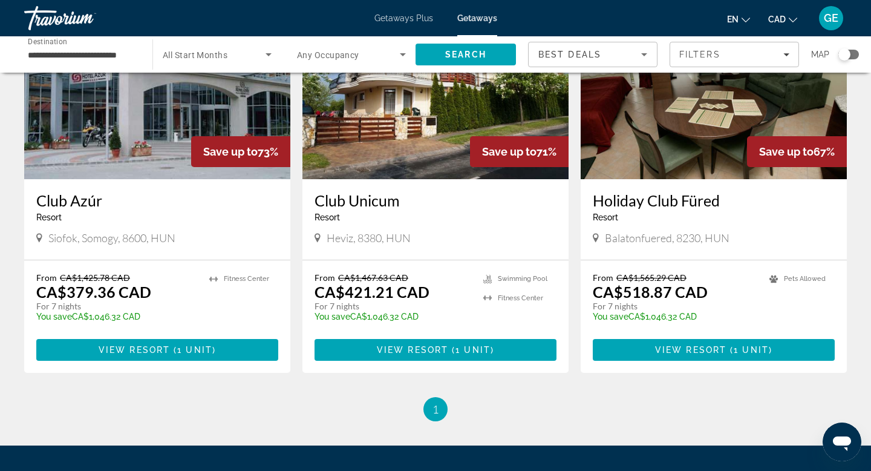
scroll to position [1415, 0]
